Goal: Answer question/provide support

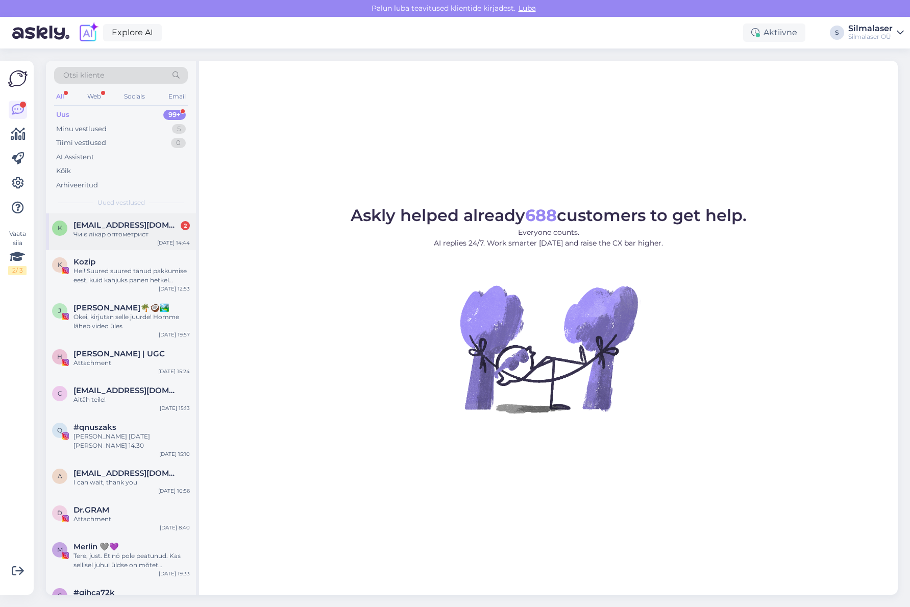
click at [130, 228] on span "[EMAIL_ADDRESS][DOMAIN_NAME]" at bounding box center [126, 224] width 106 height 9
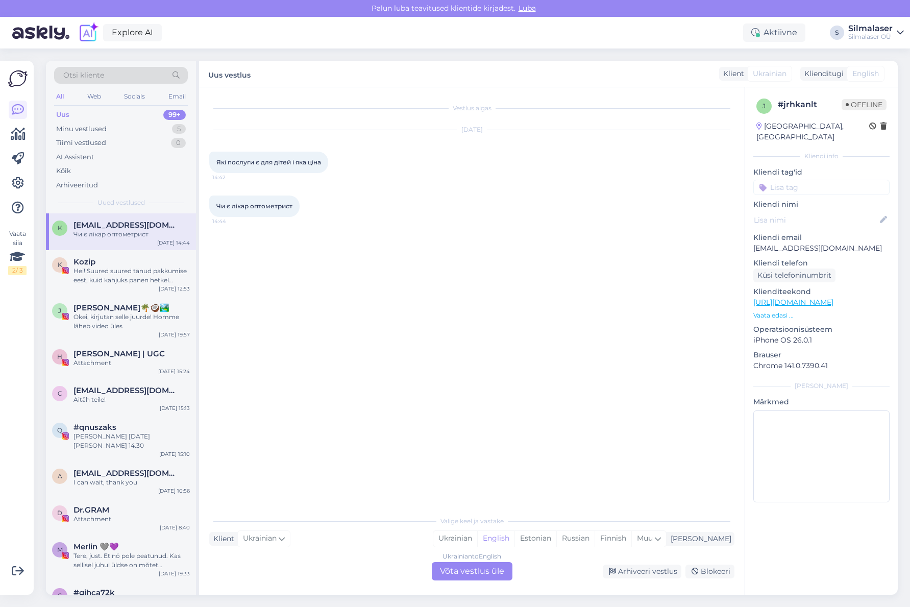
click at [475, 569] on div "Ukrainian to English Võta vestlus üle" at bounding box center [472, 571] width 81 height 18
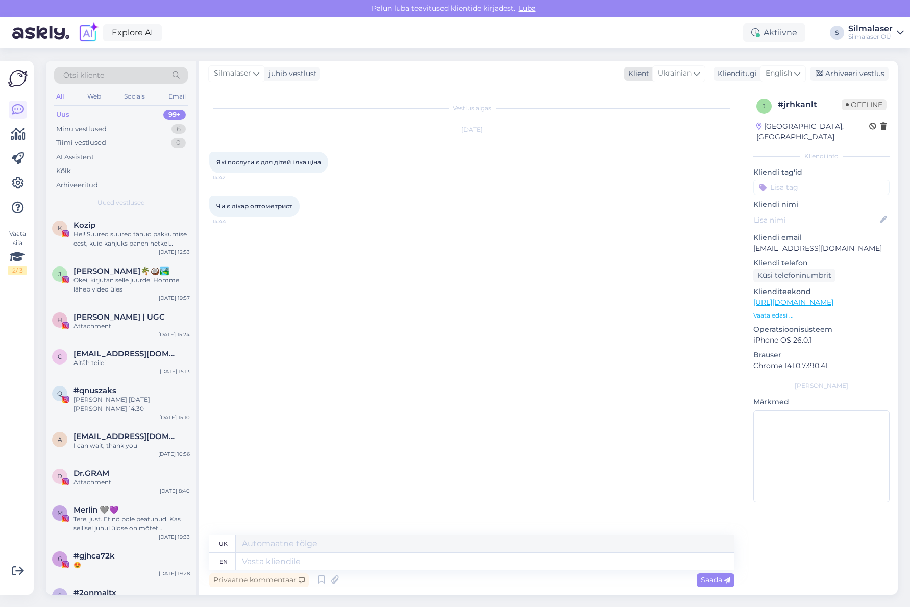
click at [694, 75] on icon at bounding box center [697, 73] width 6 height 11
click at [781, 78] on span "English" at bounding box center [778, 73] width 27 height 11
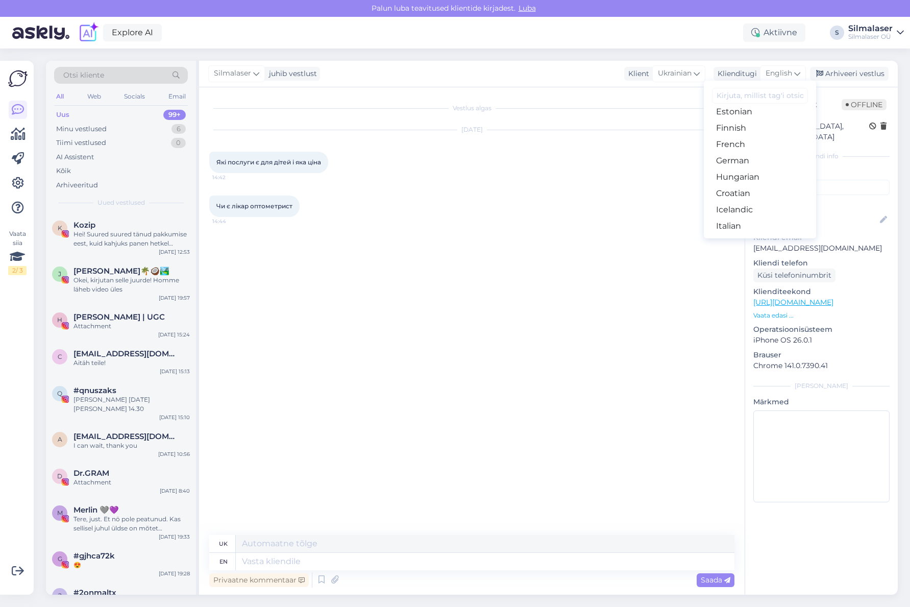
scroll to position [141, 0]
click at [730, 113] on link "Estonian" at bounding box center [760, 109] width 112 height 16
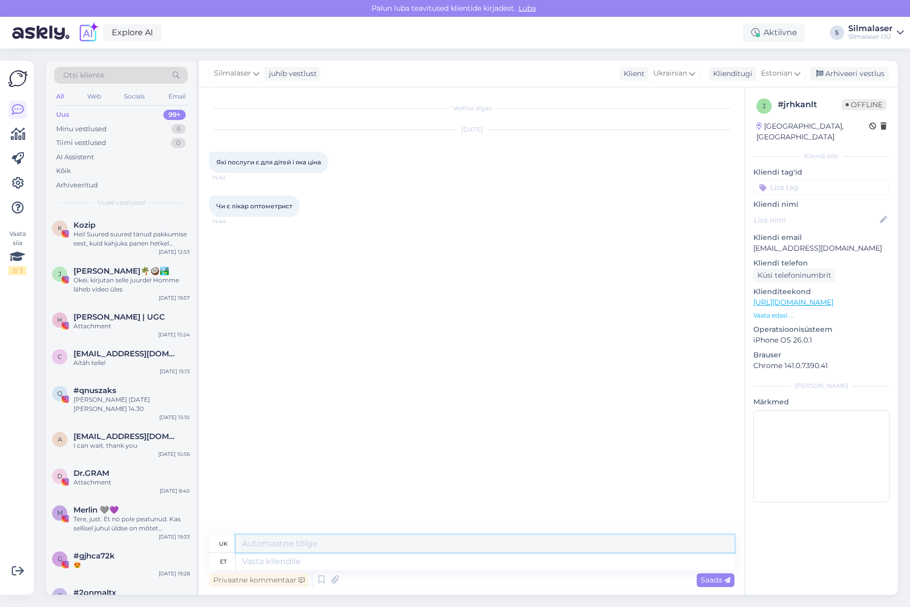
click at [283, 541] on textarea at bounding box center [485, 543] width 499 height 17
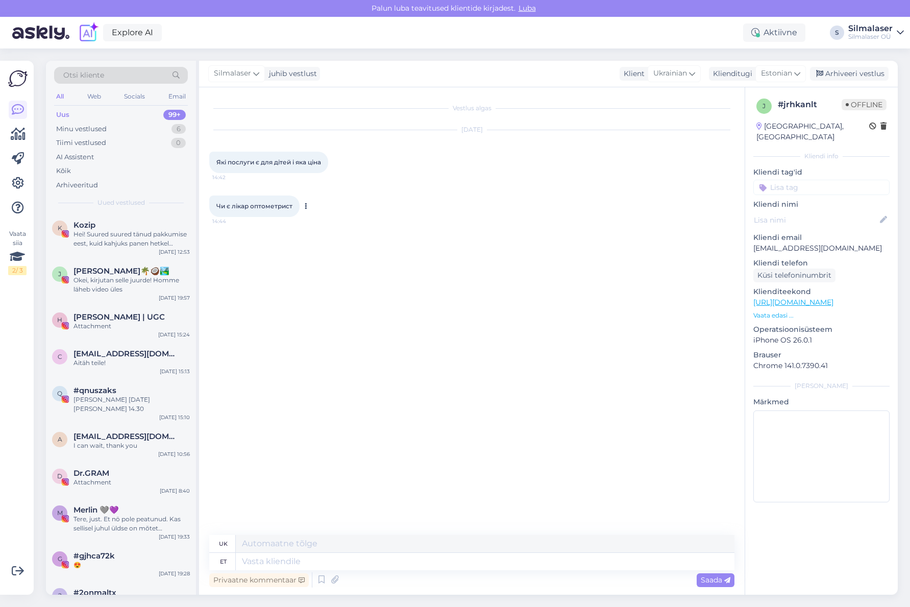
click at [246, 224] on span "14:44" at bounding box center [231, 221] width 38 height 8
click at [237, 203] on span "Чи є лікар оптометрист" at bounding box center [254, 206] width 76 height 8
click at [103, 278] on div "Okei, kirjutan selle juurde! Homme läheb video üles" at bounding box center [131, 285] width 116 height 18
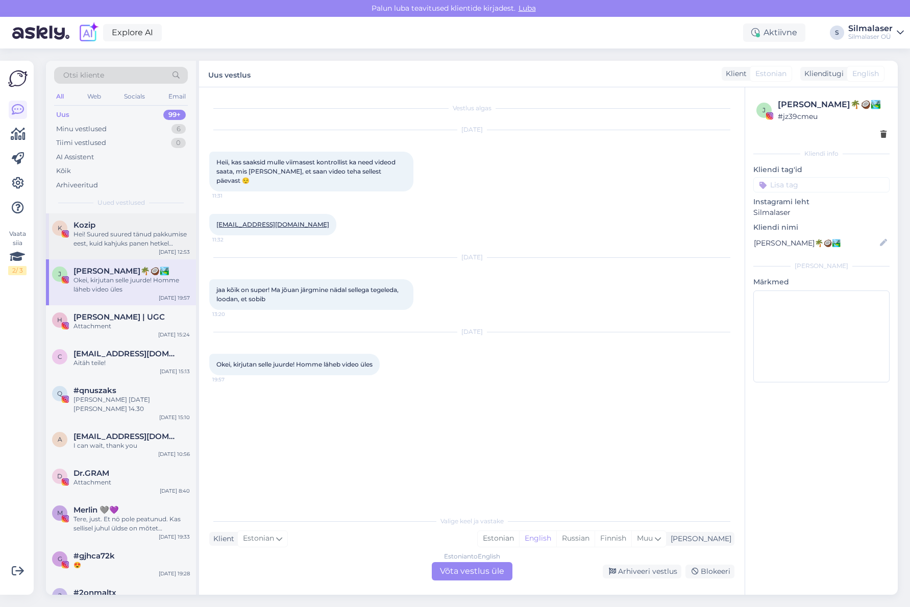
click at [105, 238] on div "Hei! Suured suured tänud pakkumise eest, kuid kahjuks panen hetkel silmaopi tee…" at bounding box center [131, 239] width 116 height 18
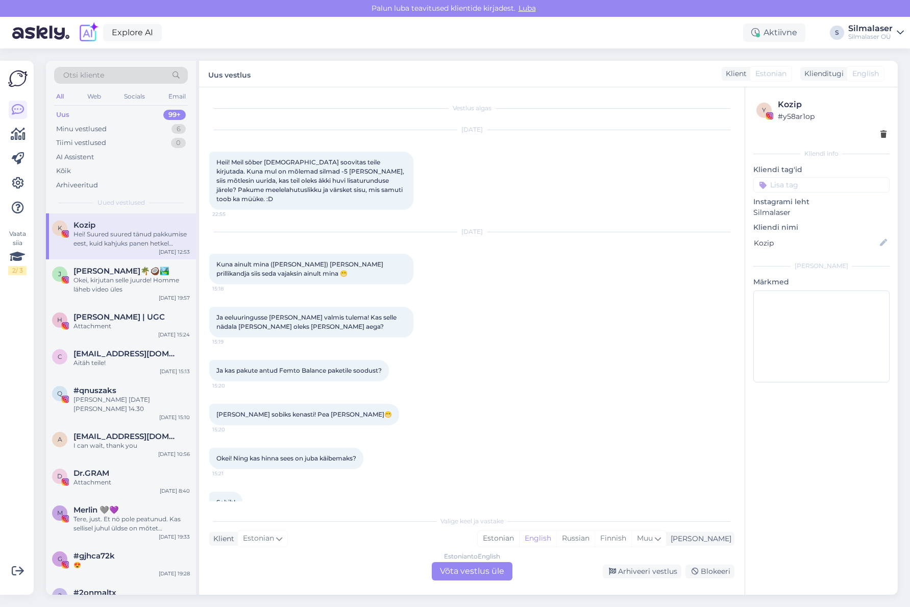
scroll to position [459, 0]
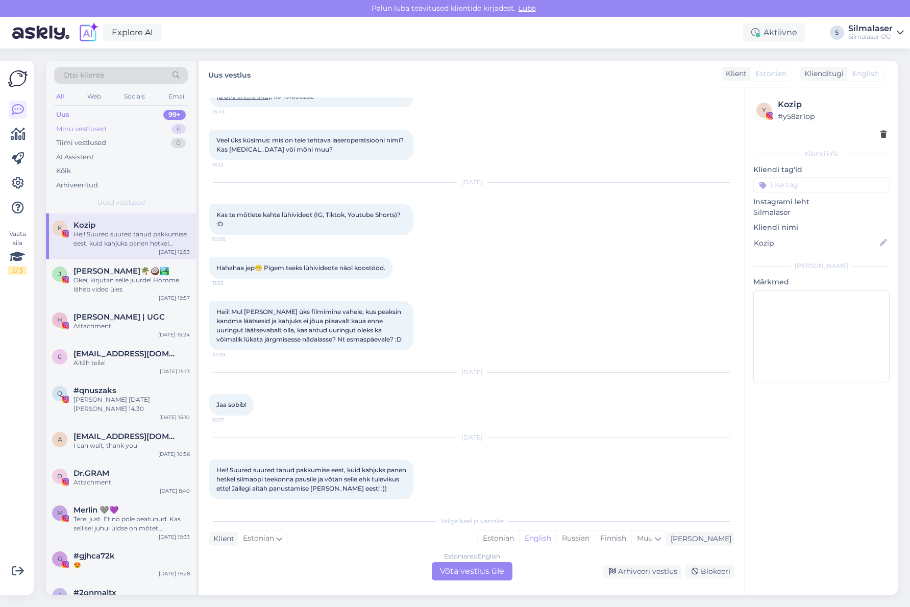
click at [105, 132] on div "Minu vestlused" at bounding box center [81, 129] width 51 height 10
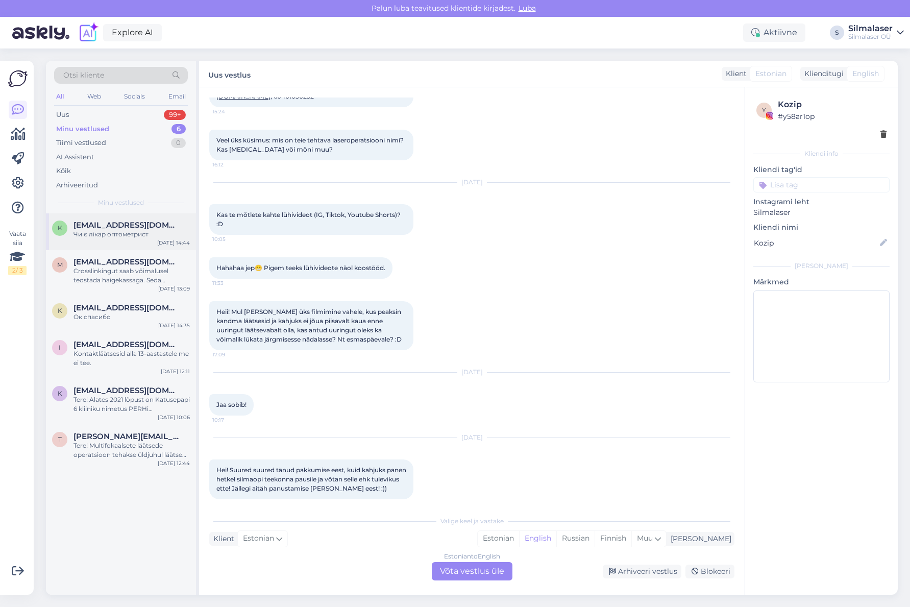
click at [94, 222] on span "[EMAIL_ADDRESS][DOMAIN_NAME]" at bounding box center [126, 224] width 106 height 9
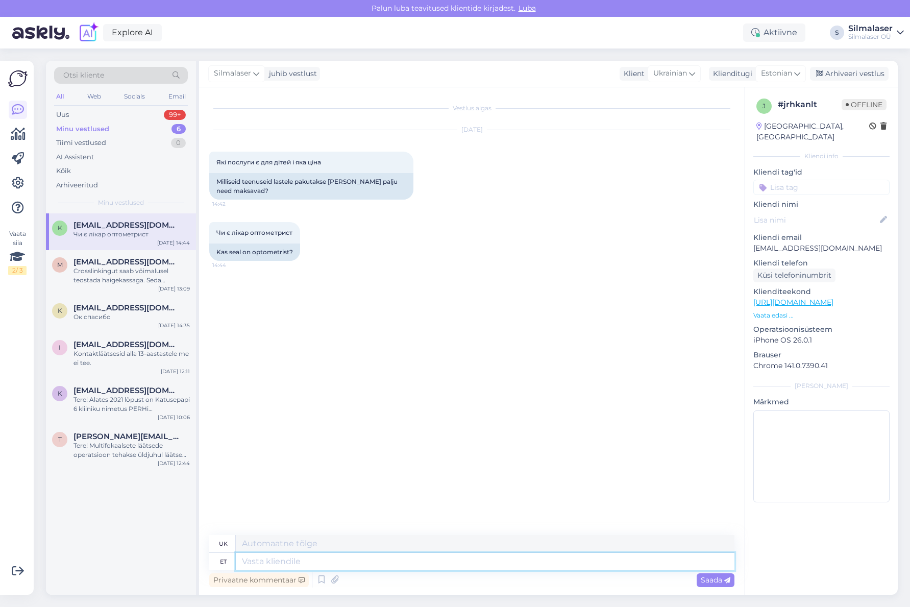
click at [271, 561] on textarea at bounding box center [485, 561] width 499 height 17
type textarea "Tere!"
type textarea "Привіт!"
type textarea "Tere! Optometristi vastuvõtt"
type textarea "Привіт! Окуліст"
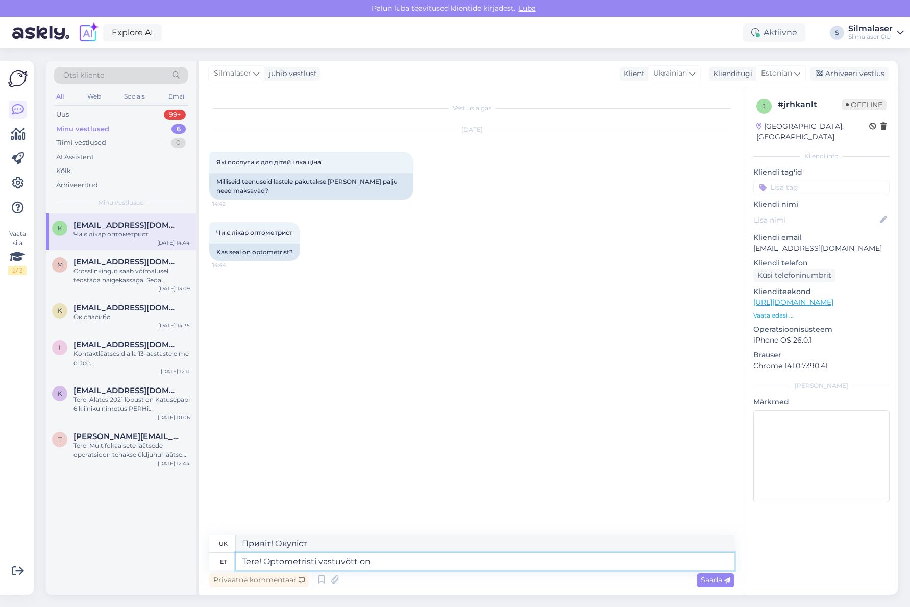
type textarea "Tere! Optometristi vastuvõtt on"
type textarea "Привіт! Запис до окуліста"
type textarea "Tere! Optometristi vastuvõtt on"
type textarea "Привіт! Прийом до окуліста призначений"
type textarea "Tere! Optometristi vastuvõtt on 13-21 a"
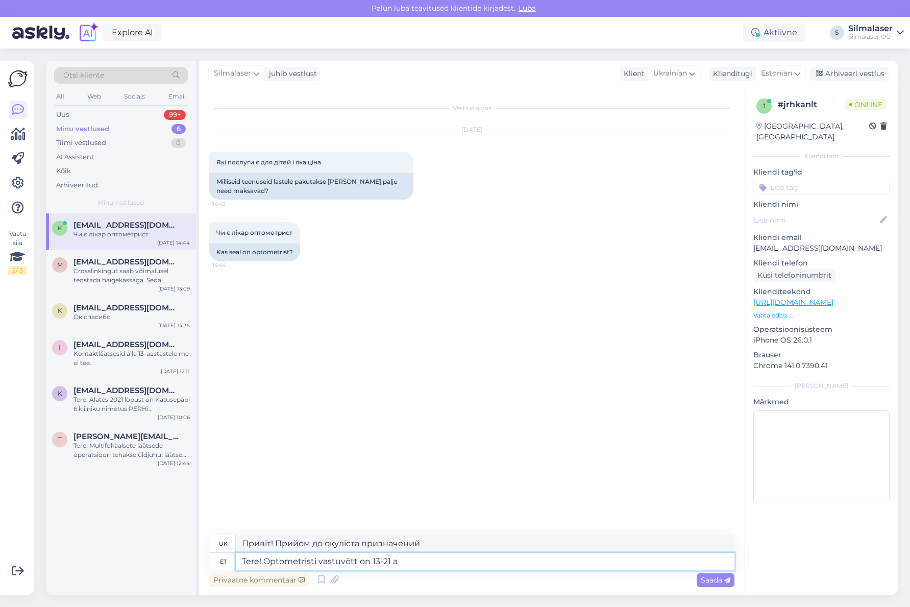
type textarea "Доброго дня! Години роботи окуліста: з 13:00 до 21:00."
type textarea "Tere! Optometristi vastuvõtt on 13-21 aastastele"
type textarea "Привіт! Запис до окуліста призначений для осіб віком від 13 до 21 року."
type textarea "Tere! Optometristi vastuvõtt on 13-21 aastastele 25 euro"
type textarea "Привіт! Кабінет окуліста відкритий для осіб віком від 13 до 21 року та молоді в…"
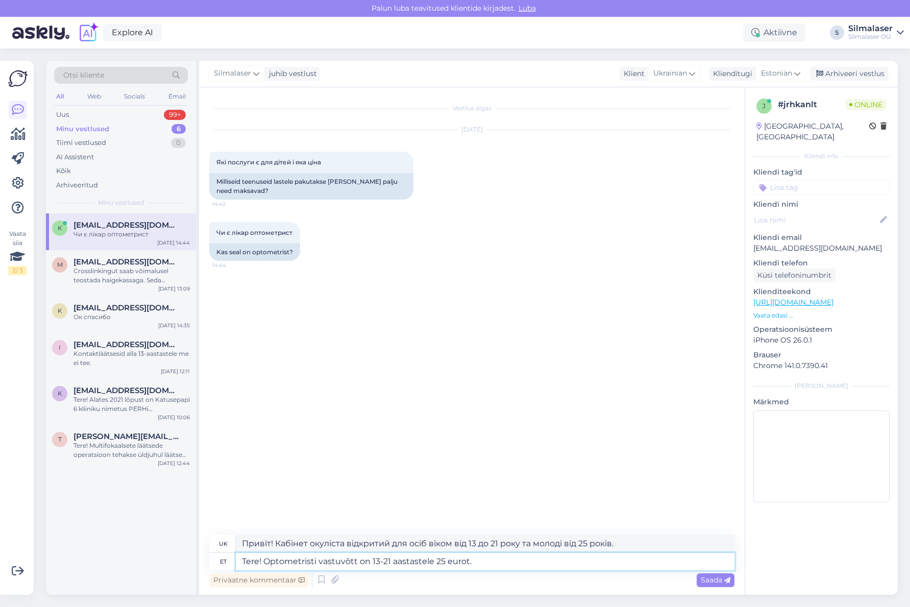
type textarea "Tere! Optometristi vastuvõtt on 13-21 aastastele 25 eurot."
type textarea "Привіт! Вартість візиту до окуліста становить 25 євро для осіб віком від 13 до …"
type textarea "Tere! Optometristi vastuvõtt on 13-21 aastastele 25 eurot. Nooremaid"
type textarea "Привіт! Вартість консультації окуліста становить 25 євро для осіб віком 13-21 р…"
type textarea "Tere! Optometristi vastuvõtt on 13-21 aastastele 25 eurot."
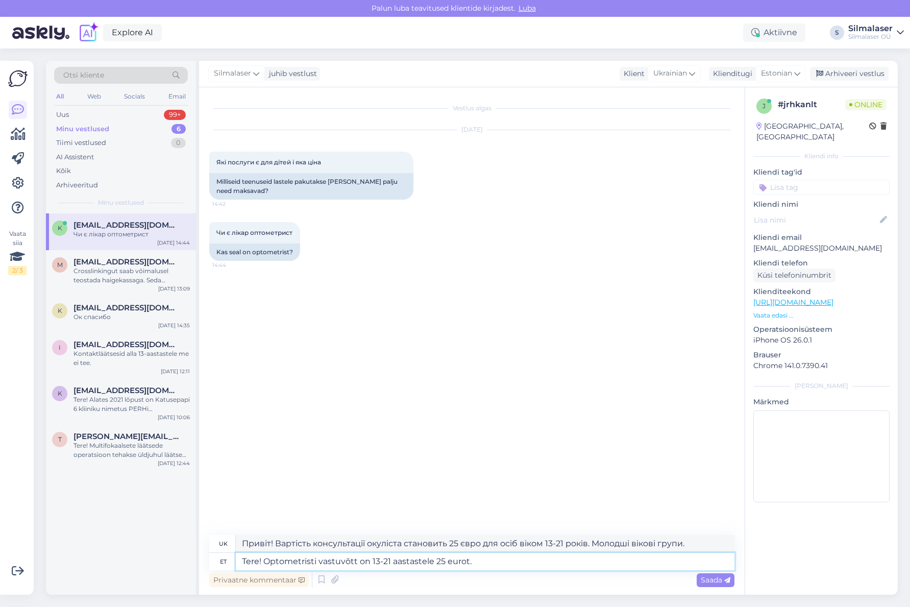
type textarea "Привіт! Вартість візиту до окуліста становить 25 євро для осіб віком від 13 до …"
type textarea "Tere! Optometristi vastuvõtt on 13-21 aastastele 25 eurot. Laste si"
type textarea "Привіт! Вартість консультації окуліста становить 25 євро для дітей віком 13-21 …"
type textarea "Tere! Optometristi vastuvõtt on 13-21 aastastele 25 eurot. Laste silmaarsti me"
type textarea "Привіт! Вартість консультації окуліста становить 25 євро для дітей віком 13-21 …"
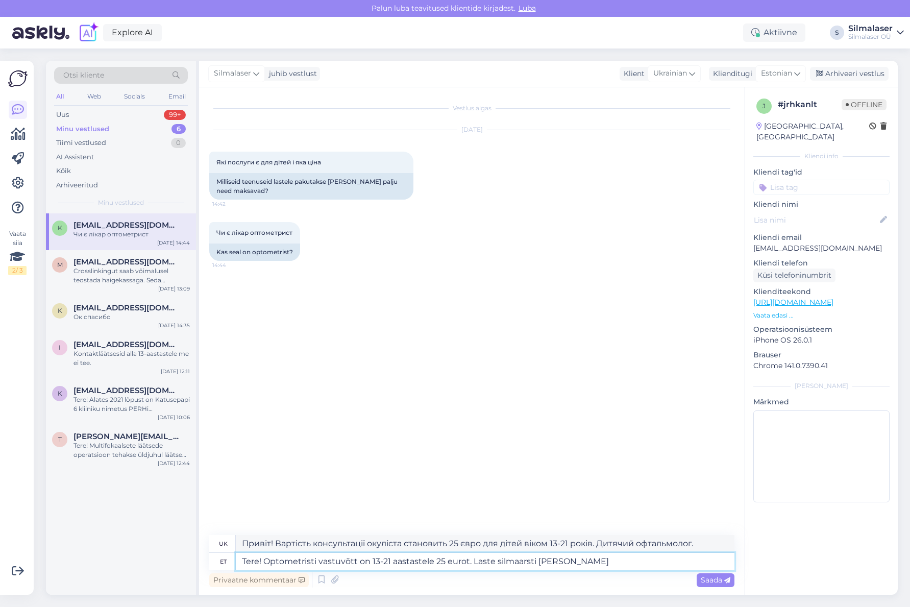
type textarea "Tere! Optometristi vastuvõtt on 13-21 aastastele 25 eurot. Laste silmaarsti [PE…"
type textarea "Привіт! Вартість консультації окуліста для осіб віком від 13 до 21 року станови…"
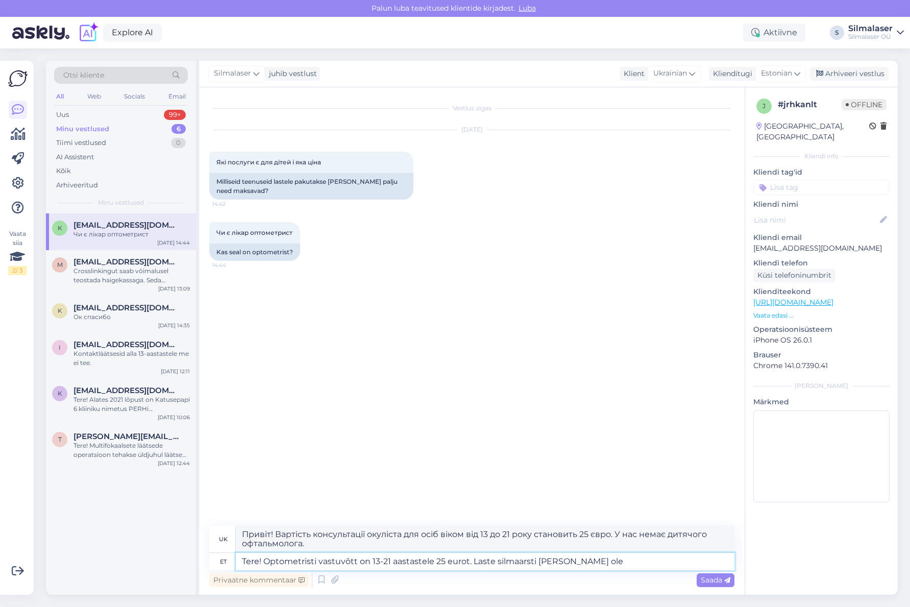
type textarea "Tere! Optometristi vastuvõtt on 13-21 aastastele 25 eurot. Laste silmaarsti [PE…"
